Goal: Task Accomplishment & Management: Complete application form

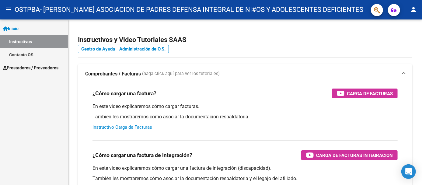
click at [27, 42] on link "Instructivos" at bounding box center [34, 41] width 68 height 13
click at [25, 68] on span "Prestadores / Proveedores" at bounding box center [30, 67] width 55 height 7
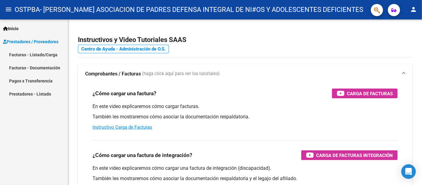
click at [10, 54] on link "Facturas - Listado/Carga" at bounding box center [34, 54] width 68 height 13
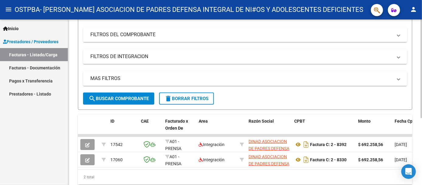
scroll to position [113, 0]
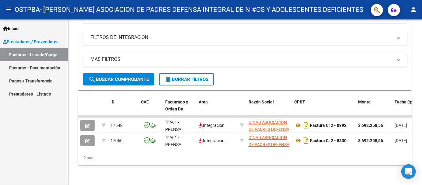
click at [50, 54] on link "Facturas - Listado/Carga" at bounding box center [34, 54] width 68 height 13
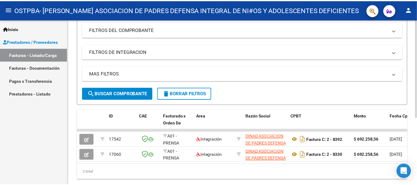
scroll to position [0, 0]
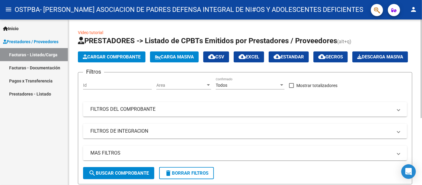
click at [127, 57] on span "Cargar Comprobante" at bounding box center [112, 56] width 58 height 5
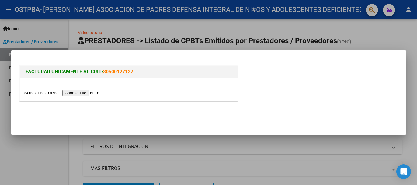
click at [91, 95] on input "file" at bounding box center [62, 93] width 77 height 6
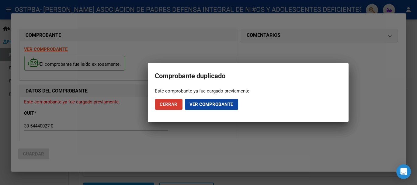
click at [275, 48] on div at bounding box center [208, 92] width 417 height 185
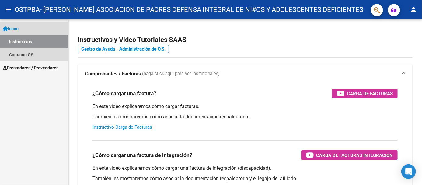
click at [19, 29] on span "Inicio" at bounding box center [11, 28] width 16 height 7
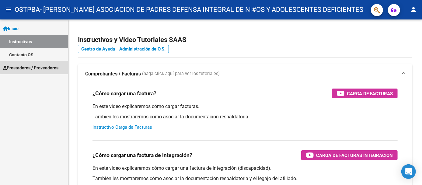
click at [45, 66] on span "Prestadores / Proveedores" at bounding box center [30, 67] width 55 height 7
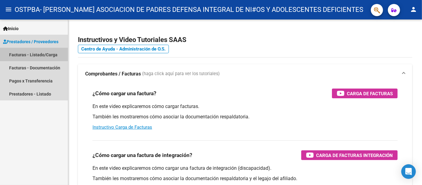
click at [53, 55] on link "Facturas - Listado/Carga" at bounding box center [34, 54] width 68 height 13
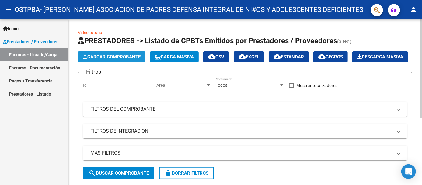
click at [111, 58] on span "Cargar Comprobante" at bounding box center [112, 56] width 58 height 5
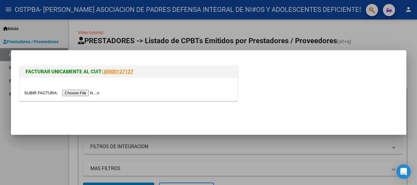
click at [89, 94] on input "file" at bounding box center [62, 93] width 77 height 6
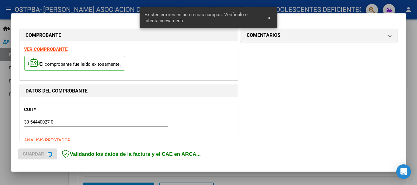
scroll to position [151, 0]
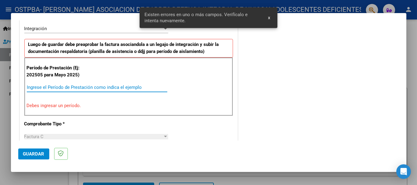
click at [72, 85] on input "Ingrese el Período de Prestación como indica el ejemplo" at bounding box center [97, 87] width 141 height 5
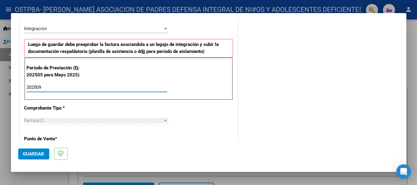
type input "202509"
click at [30, 155] on span "Guardar" at bounding box center [33, 153] width 21 height 5
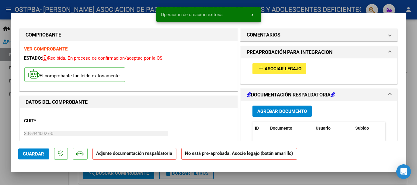
scroll to position [34, 0]
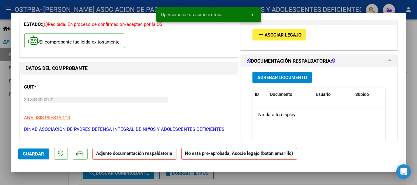
click at [260, 33] on mat-icon "add" at bounding box center [260, 34] width 7 height 7
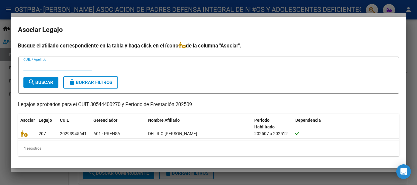
click at [72, 66] on input "CUIL / Apellido" at bounding box center [57, 66] width 69 height 5
drag, startPoint x: 47, startPoint y: 62, endPoint x: 35, endPoint y: 67, distance: 12.5
click at [35, 67] on input "CUIL / Apellido" at bounding box center [57, 66] width 69 height 5
paste input "20293945641"
type input "20293945641"
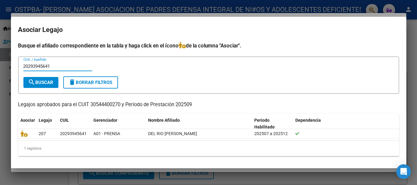
click at [47, 84] on span "search Buscar" at bounding box center [40, 82] width 25 height 5
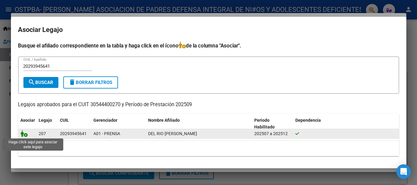
click at [25, 134] on icon at bounding box center [24, 133] width 7 height 7
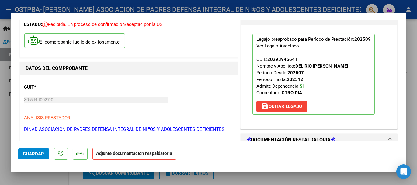
scroll to position [135, 0]
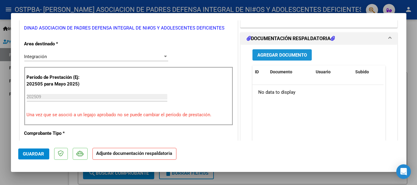
click at [279, 54] on span "Agregar Documento" at bounding box center [282, 54] width 50 height 5
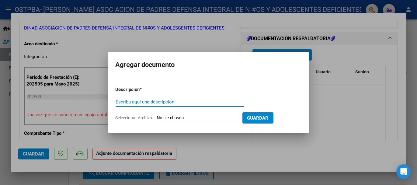
click at [156, 102] on input "Escriba aquí una descripcion" at bounding box center [180, 101] width 128 height 5
type input "Planilla asistencia Sept"
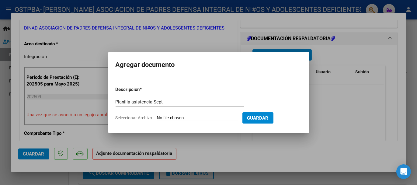
click at [171, 119] on input "Seleccionar Archivo" at bounding box center [197, 118] width 81 height 6
type input "C:\fakepath\DEL RIO - ASISTENCIA - 202508 -C2.pdf"
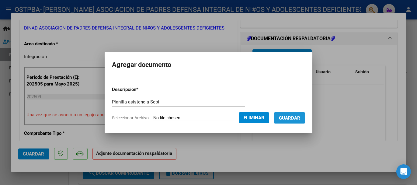
click at [293, 119] on span "Guardar" at bounding box center [289, 117] width 21 height 5
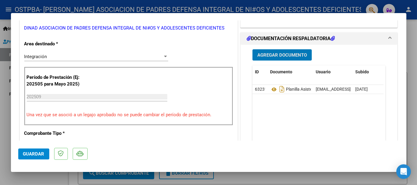
click at [30, 153] on span "Guardar" at bounding box center [33, 153] width 21 height 5
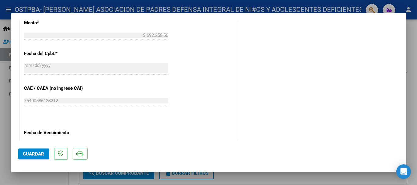
scroll to position [203, 0]
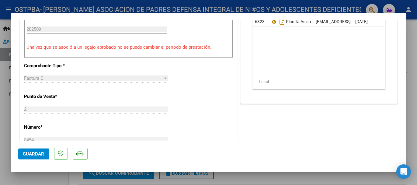
click at [411, 46] on div at bounding box center [208, 92] width 417 height 185
type input "$ 0,00"
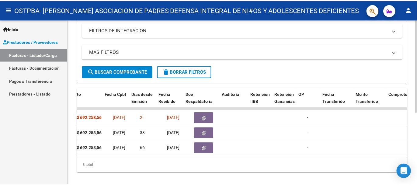
scroll to position [0, 334]
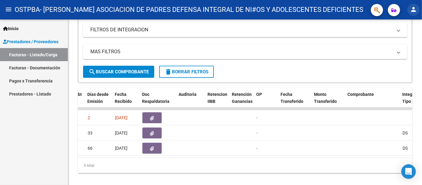
click at [417, 11] on button "person" at bounding box center [413, 10] width 12 height 12
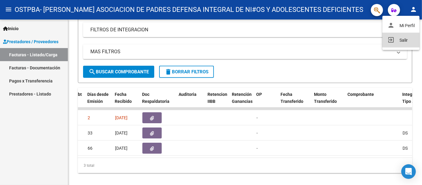
click at [401, 40] on button "exit_to_app Salir" at bounding box center [400, 40] width 37 height 15
